Goal: Information Seeking & Learning: Learn about a topic

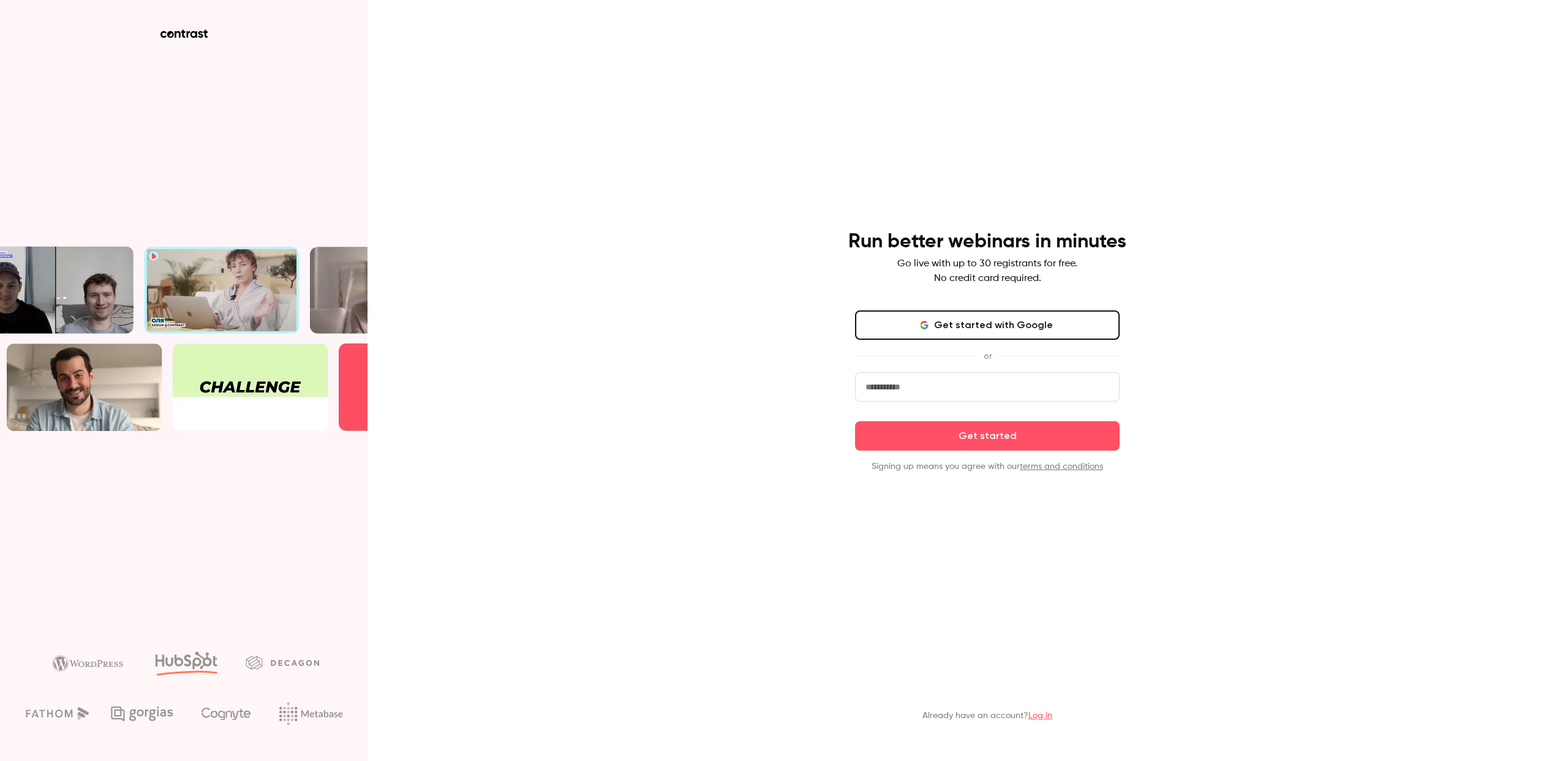
click at [1010, 335] on button "Get started with Google" at bounding box center [987, 325] width 264 height 30
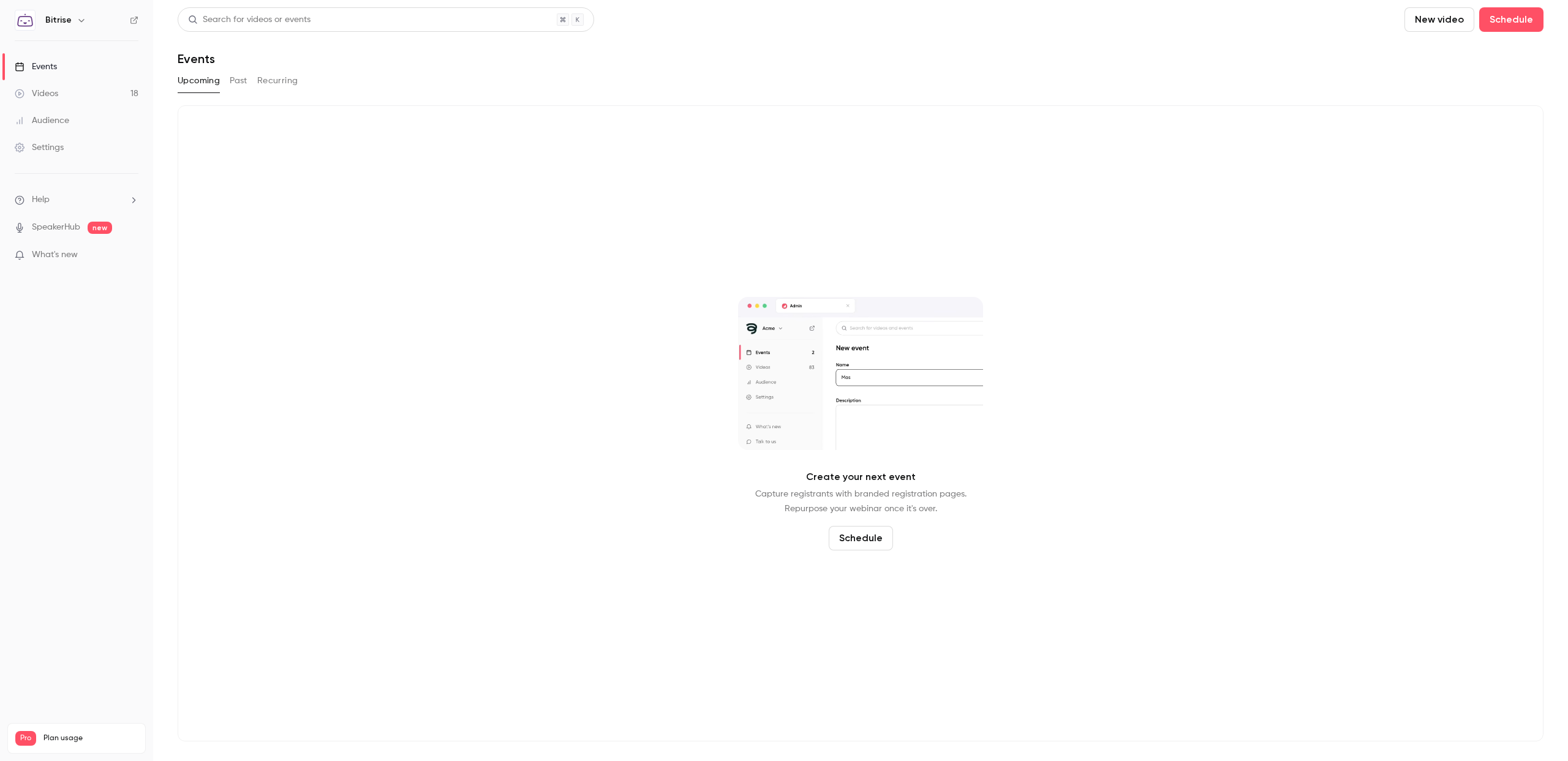
click at [75, 262] on li "What's new" at bounding box center [76, 256] width 124 height 15
click at [73, 256] on span "What's new" at bounding box center [54, 255] width 46 height 13
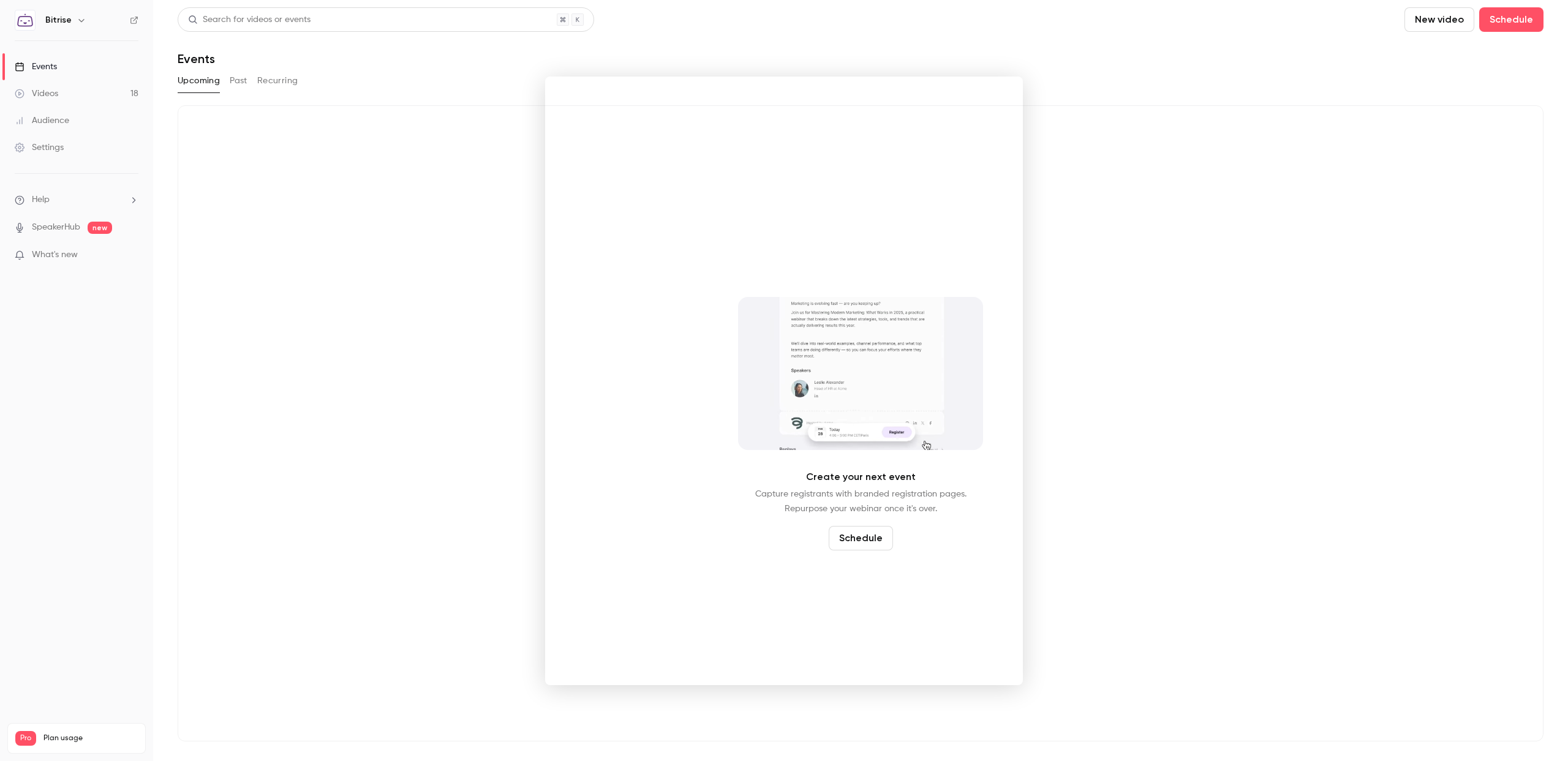
click at [42, 93] on div at bounding box center [784, 380] width 1568 height 761
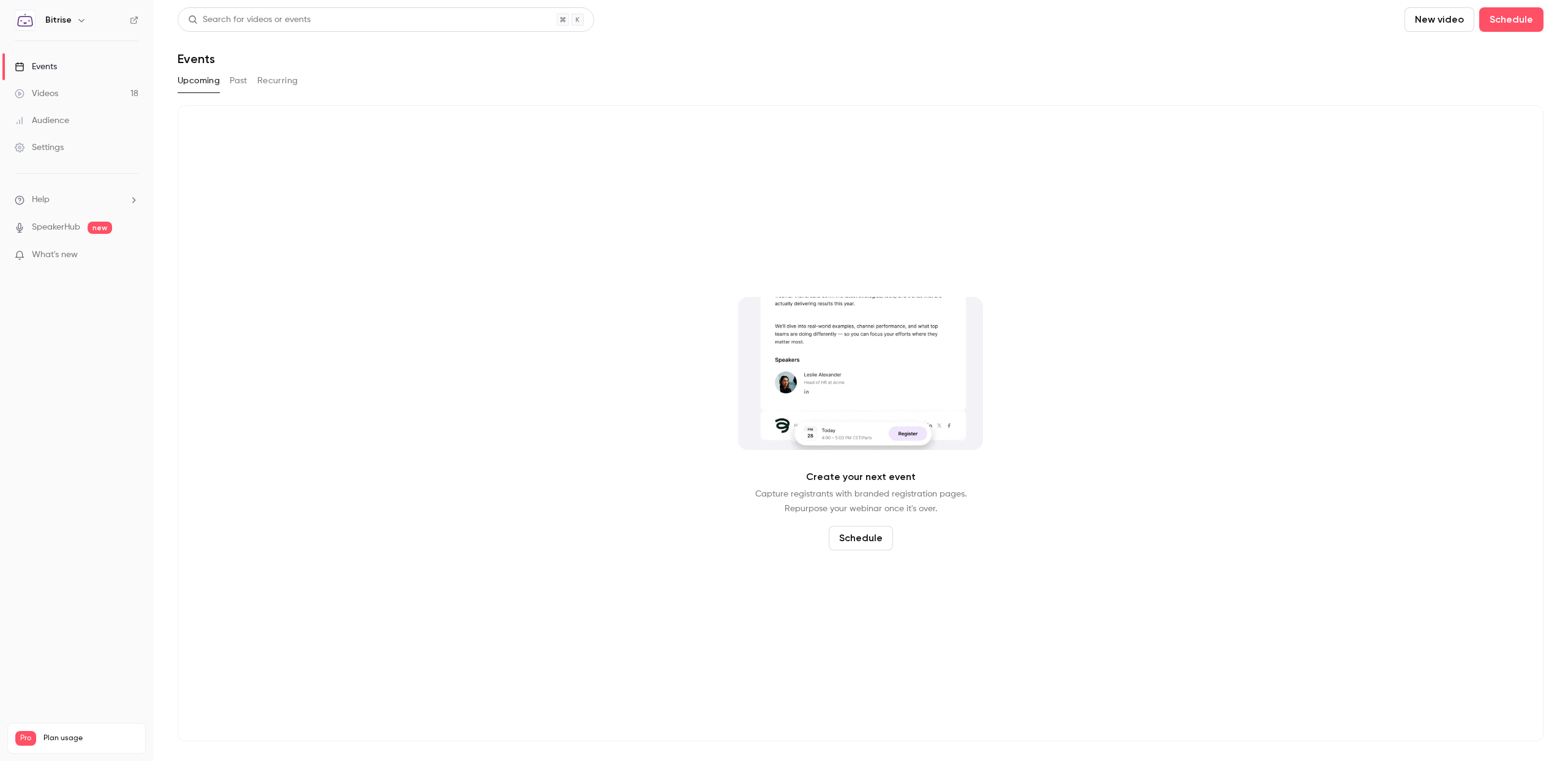
click at [42, 93] on div "Videos" at bounding box center [36, 93] width 43 height 12
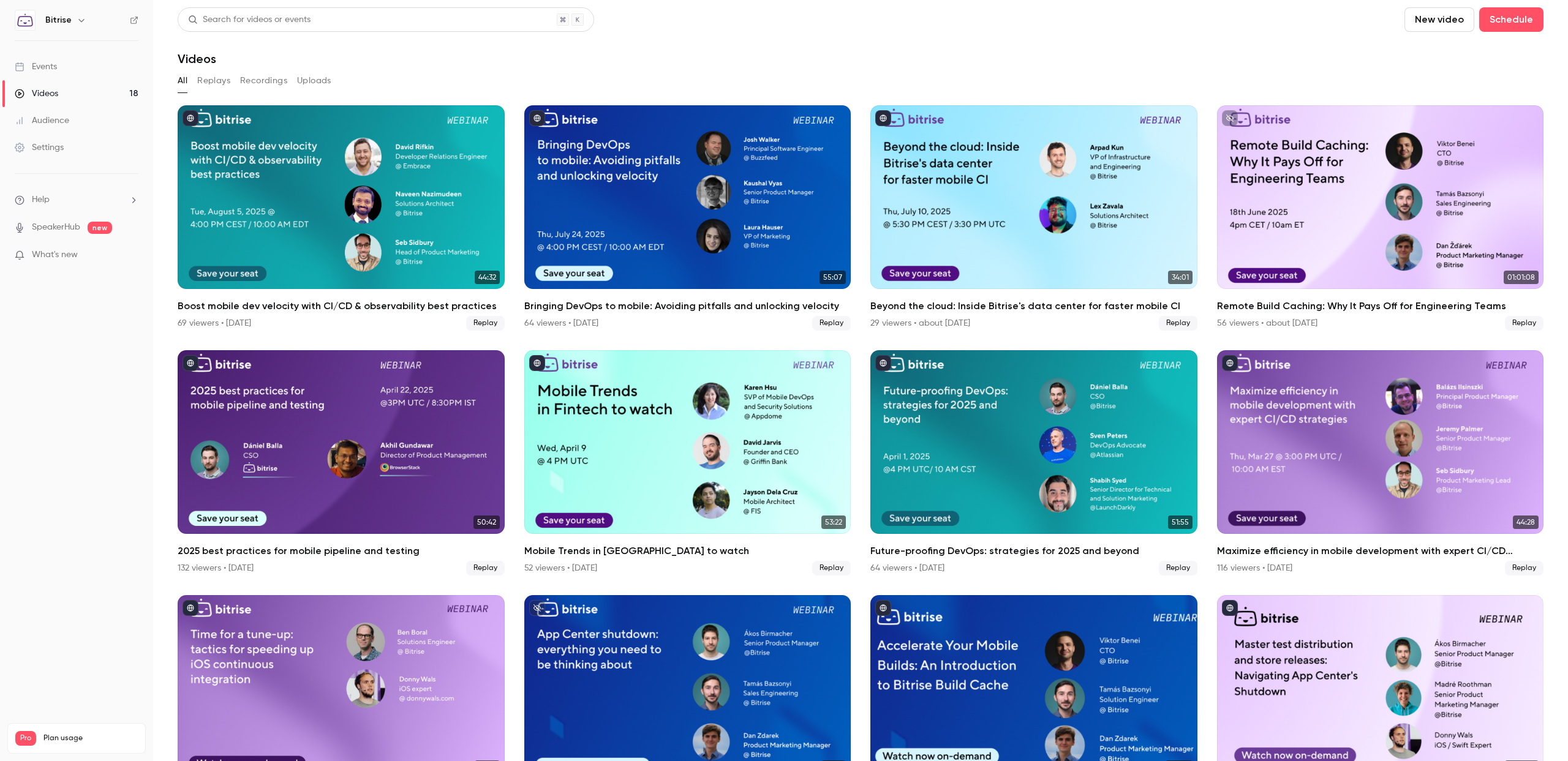
click at [872, 26] on div "Search for videos or events New video Schedule" at bounding box center [860, 20] width 1366 height 25
